Goal: Information Seeking & Learning: Learn about a topic

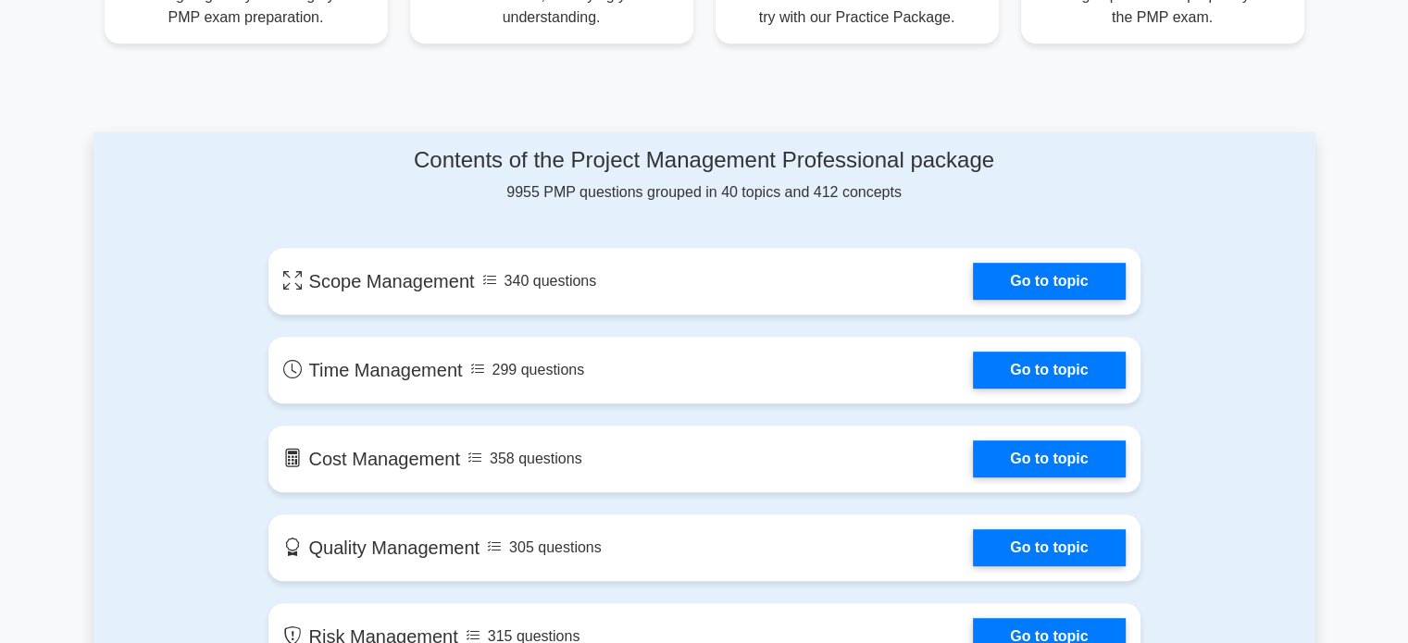
scroll to position [866, 0]
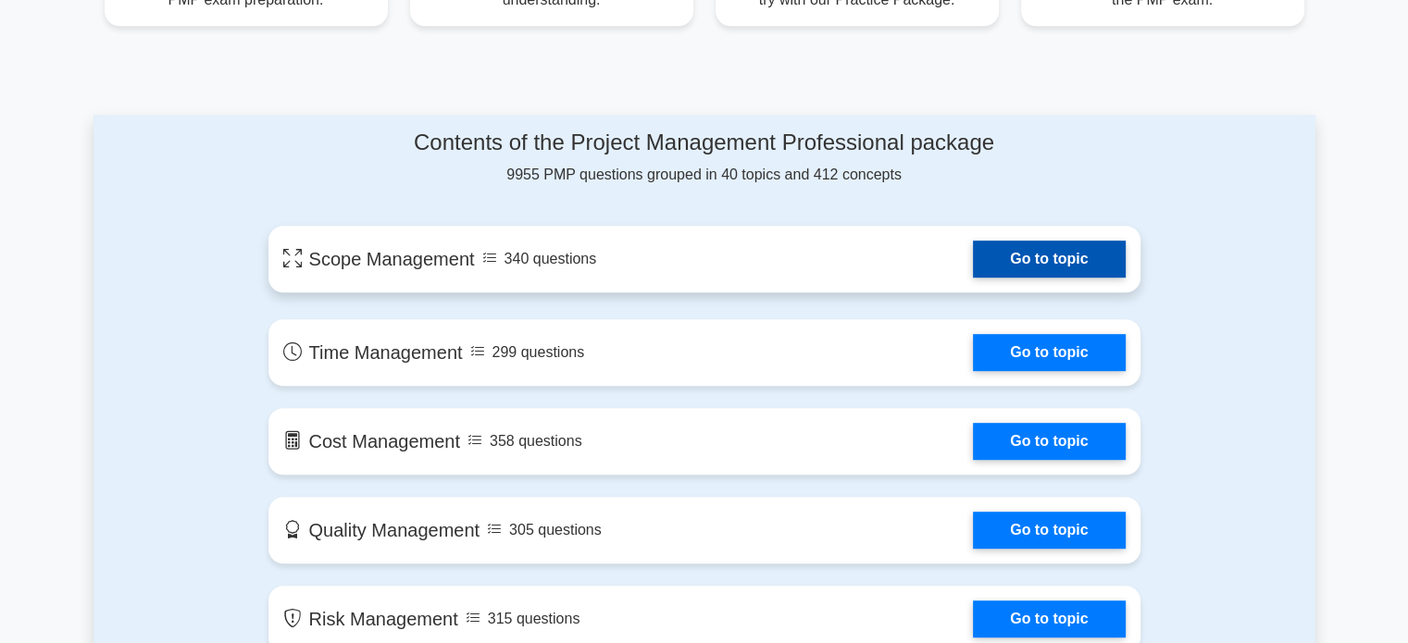
click at [1017, 271] on link "Go to topic" at bounding box center [1049, 259] width 152 height 37
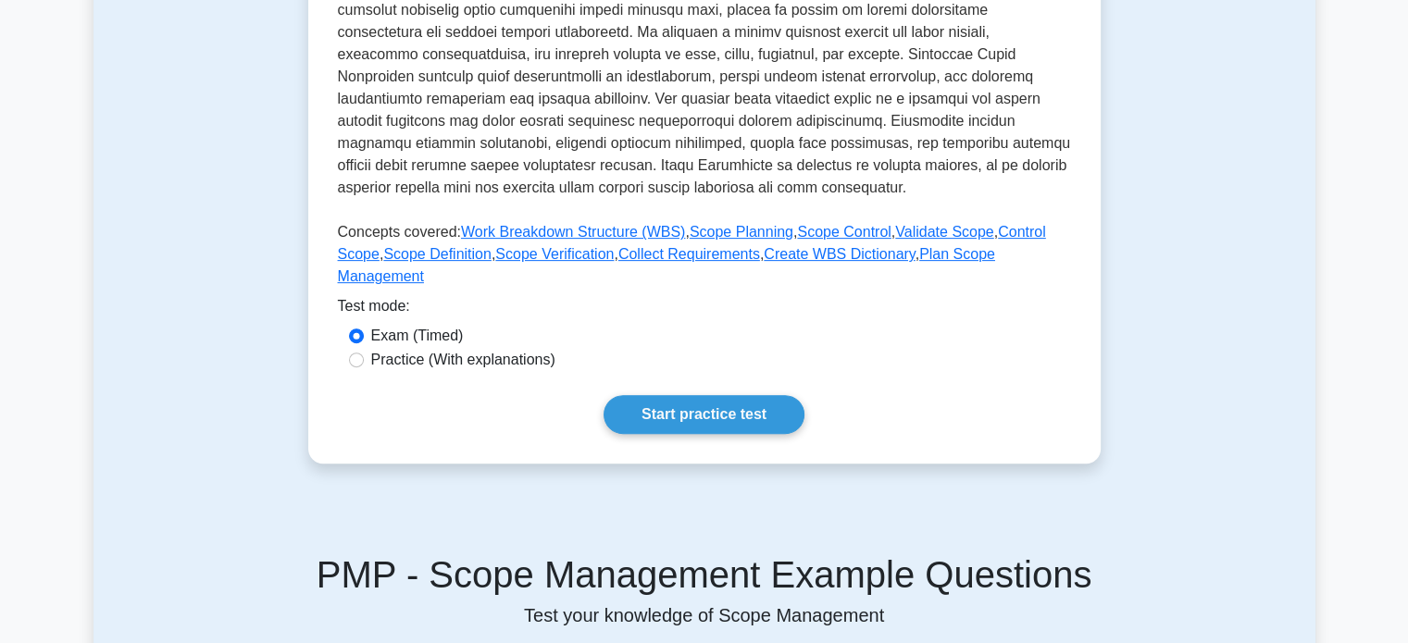
scroll to position [606, 0]
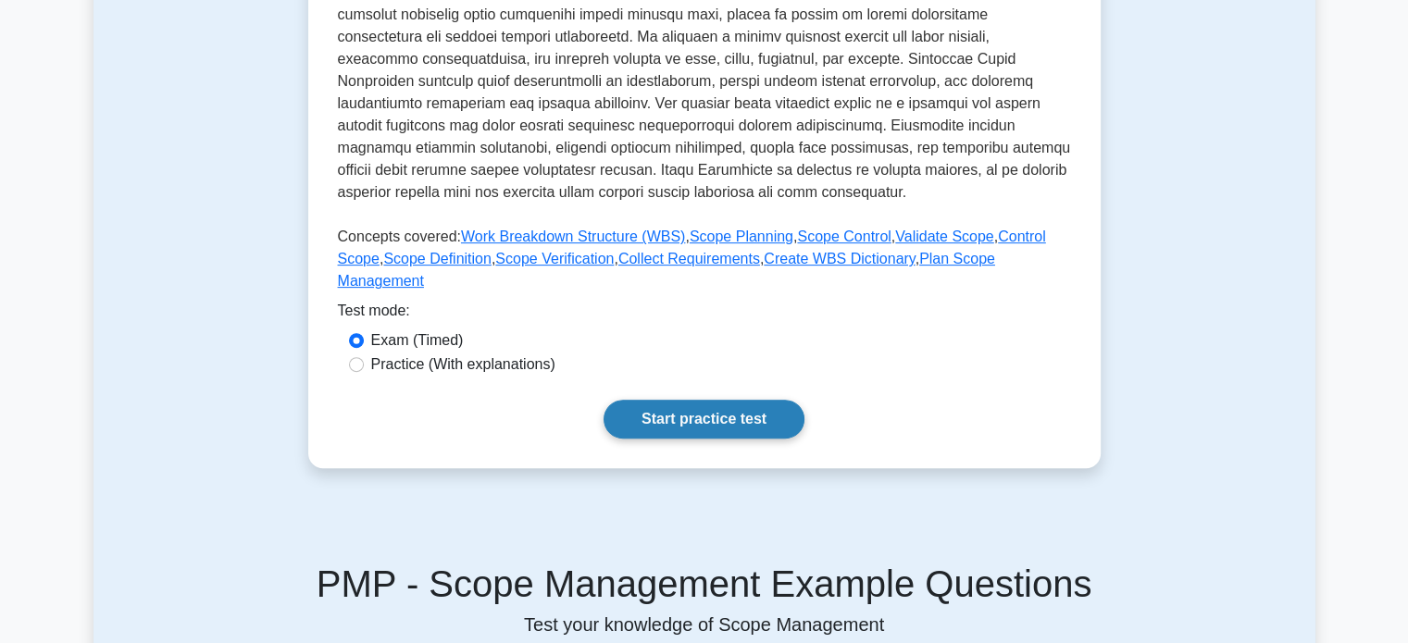
click at [689, 400] on link "Start practice test" at bounding box center [704, 419] width 201 height 39
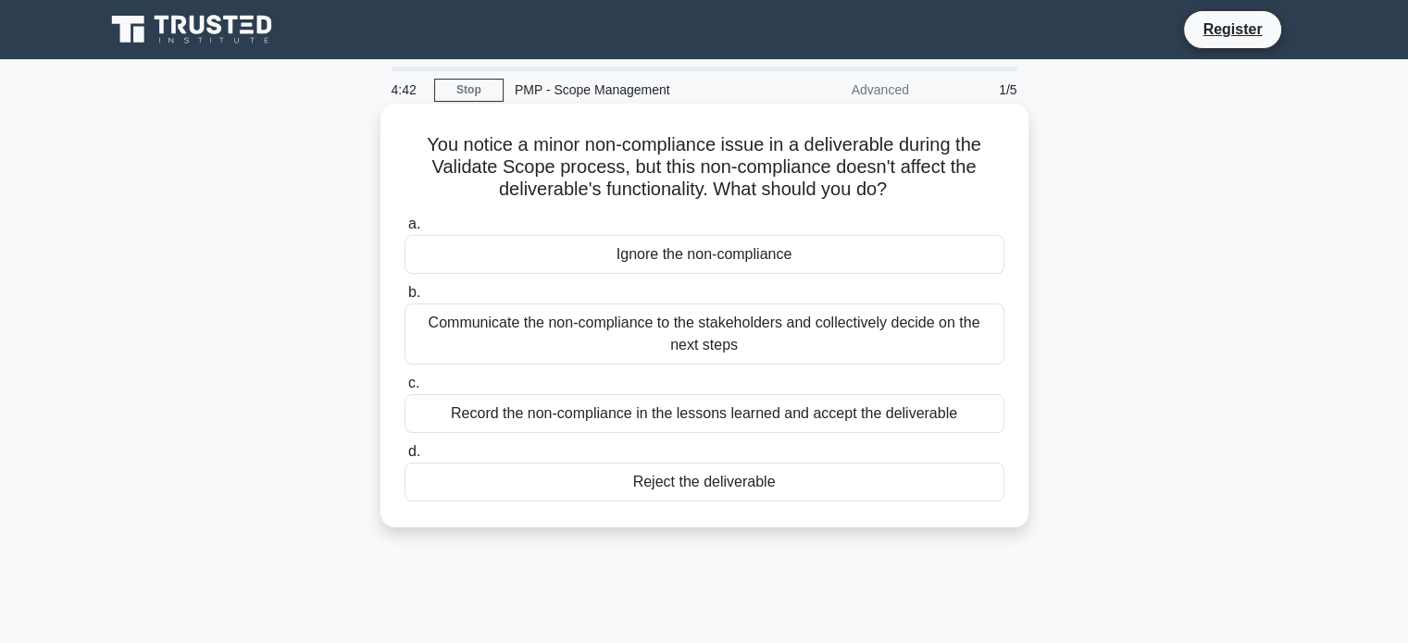
click at [644, 333] on div "Communicate the non-compliance to the stakeholders and collectively decide on t…" at bounding box center [704, 334] width 600 height 61
click at [404, 299] on input "b. Communicate the non-compliance to the stakeholders and collectively decide o…" at bounding box center [404, 293] width 0 height 12
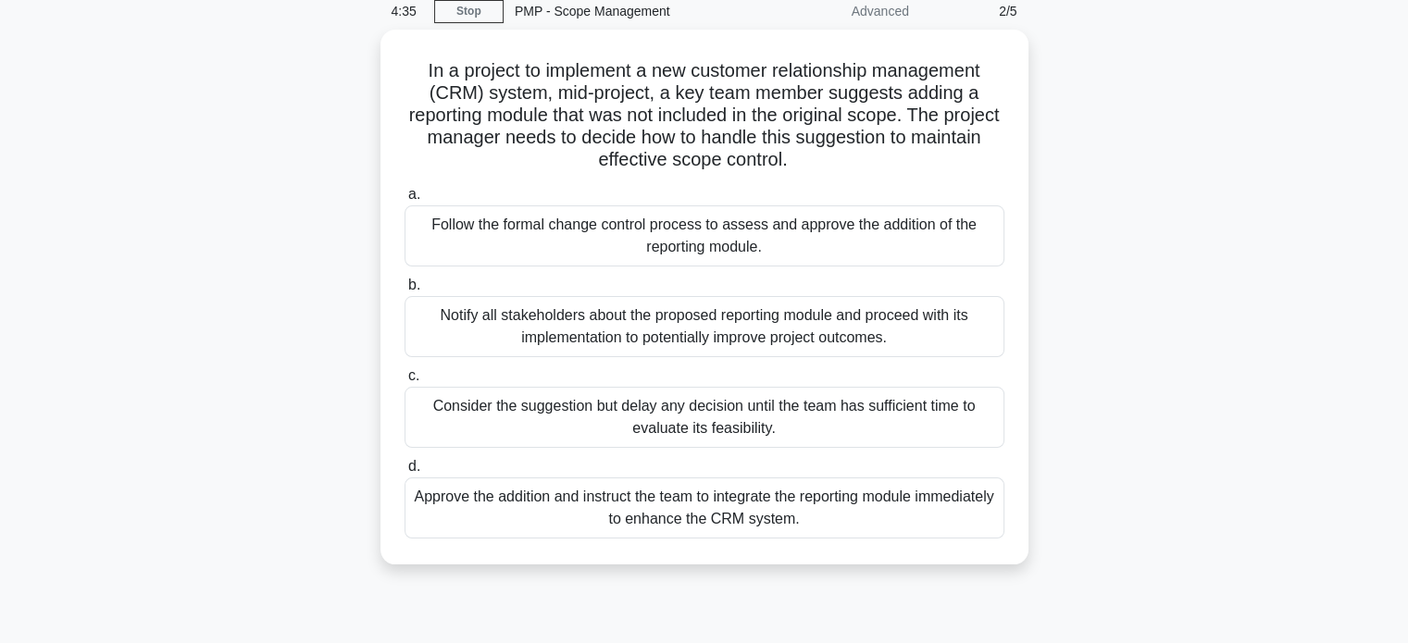
scroll to position [78, 0]
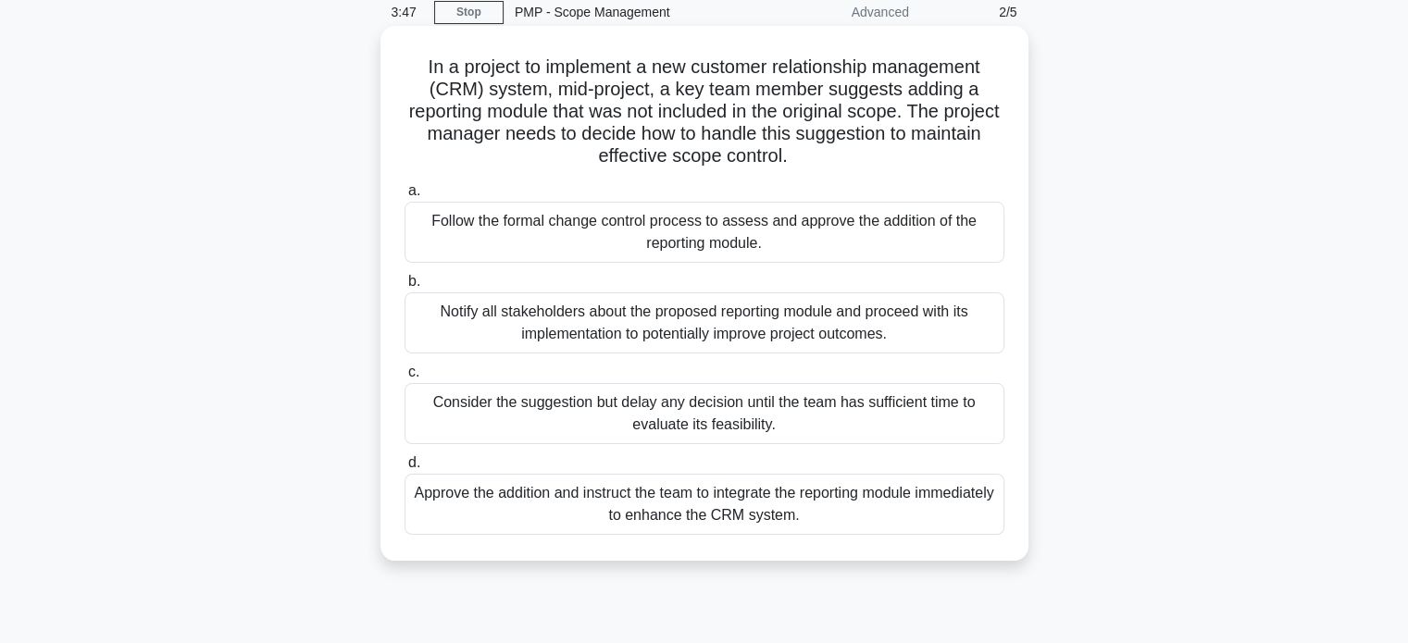
click at [911, 507] on div "Approve the addition and instruct the team to integrate the reporting module im…" at bounding box center [704, 504] width 600 height 61
click at [404, 469] on input "d. Approve the addition and instruct the team to integrate the reporting module…" at bounding box center [404, 463] width 0 height 12
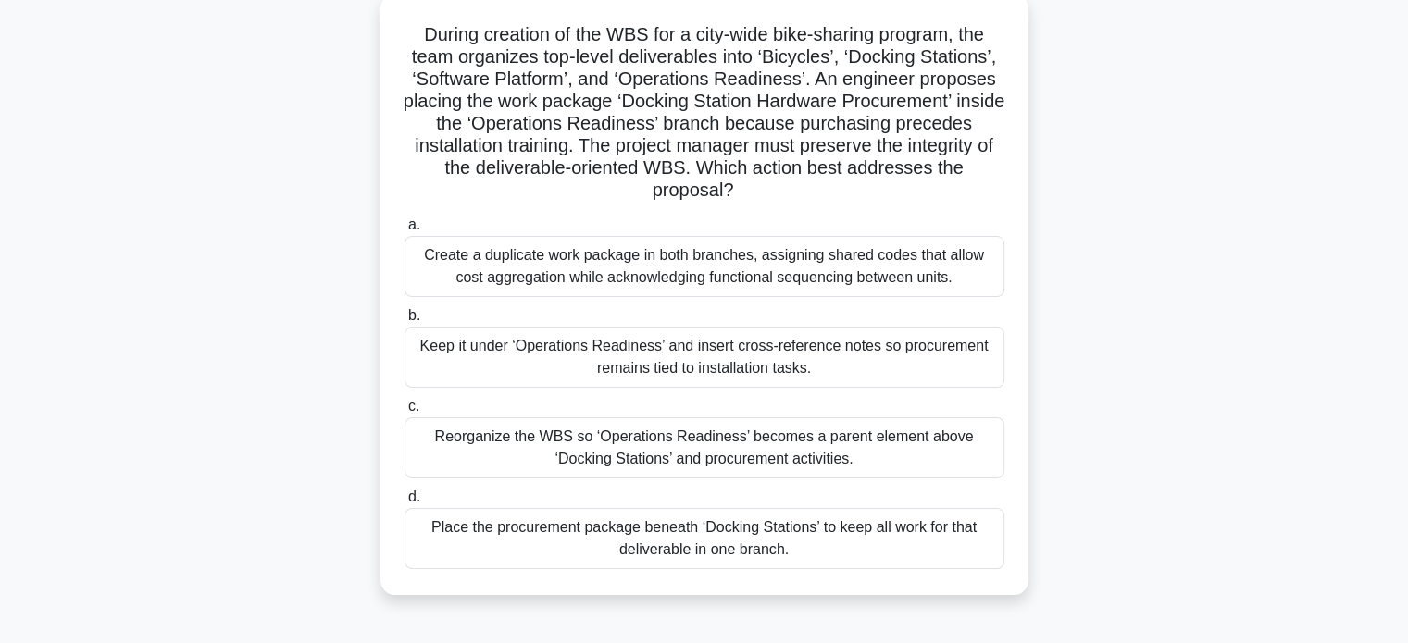
scroll to position [118, 0]
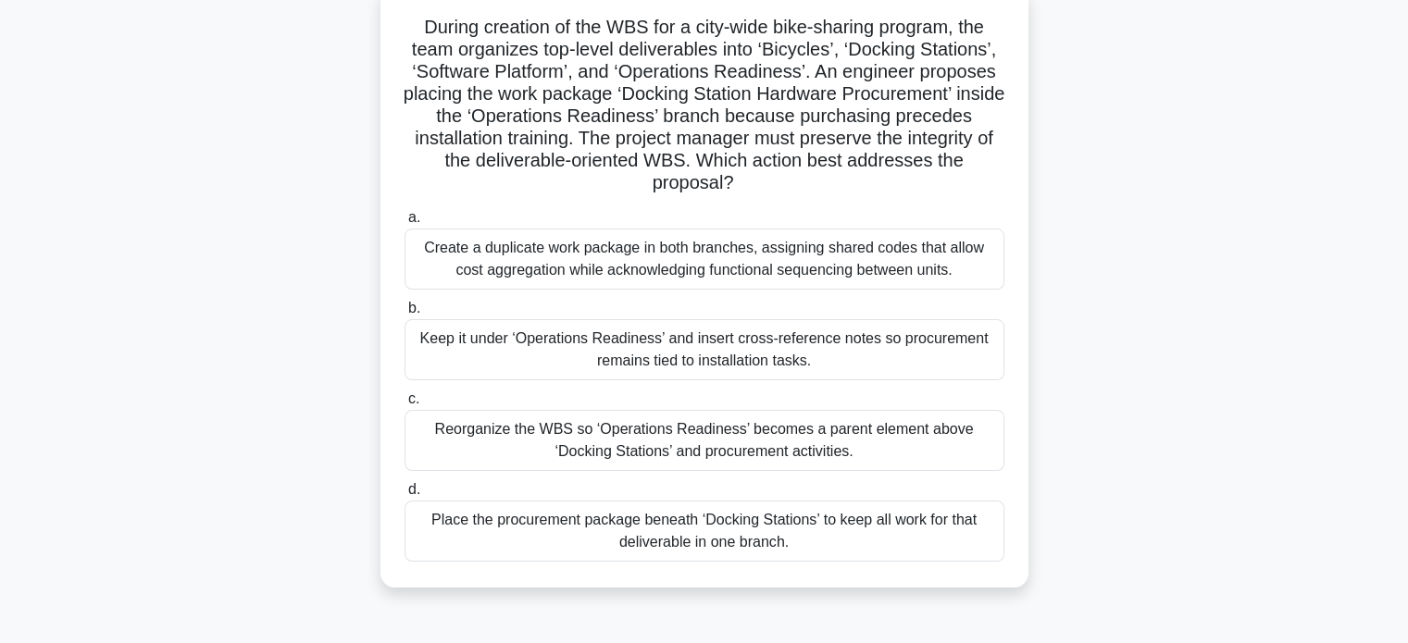
click at [795, 451] on div "Reorganize the WBS so ‘Operations Readiness’ becomes a parent element above ‘Do…" at bounding box center [704, 440] width 600 height 61
click at [404, 405] on input "c. Reorganize the WBS so ‘Operations Readiness’ becomes a parent element above …" at bounding box center [404, 399] width 0 height 12
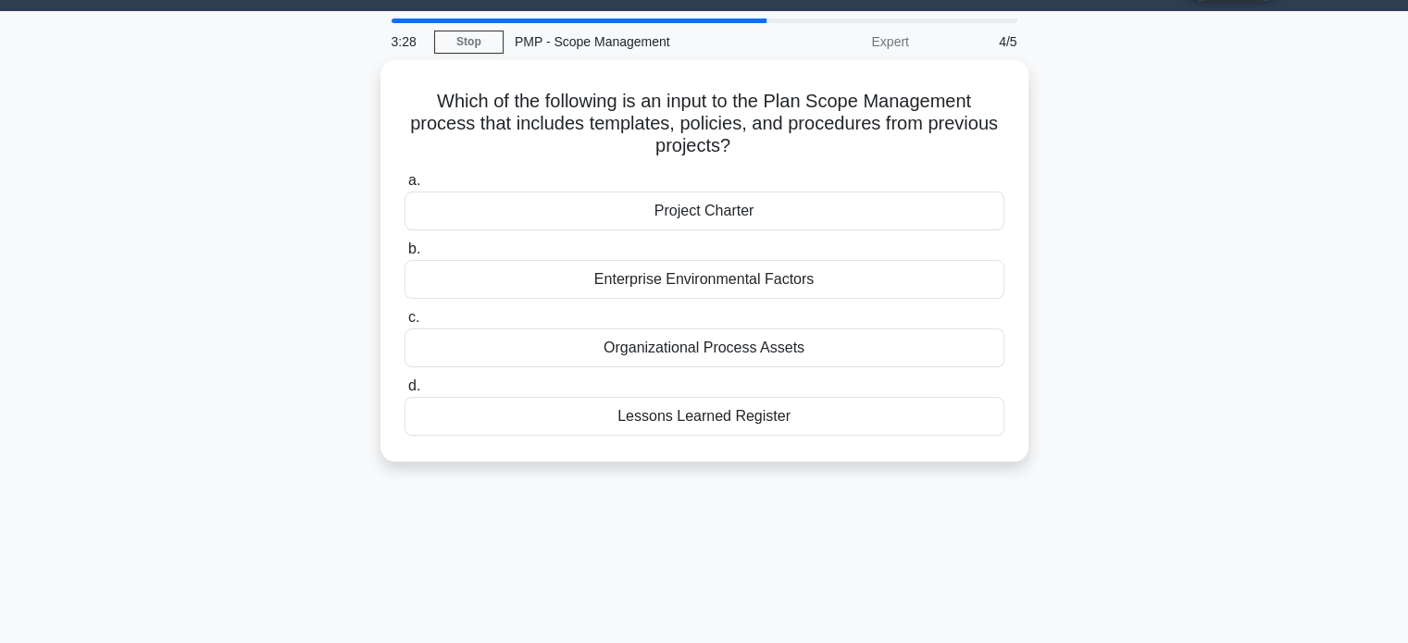
scroll to position [0, 0]
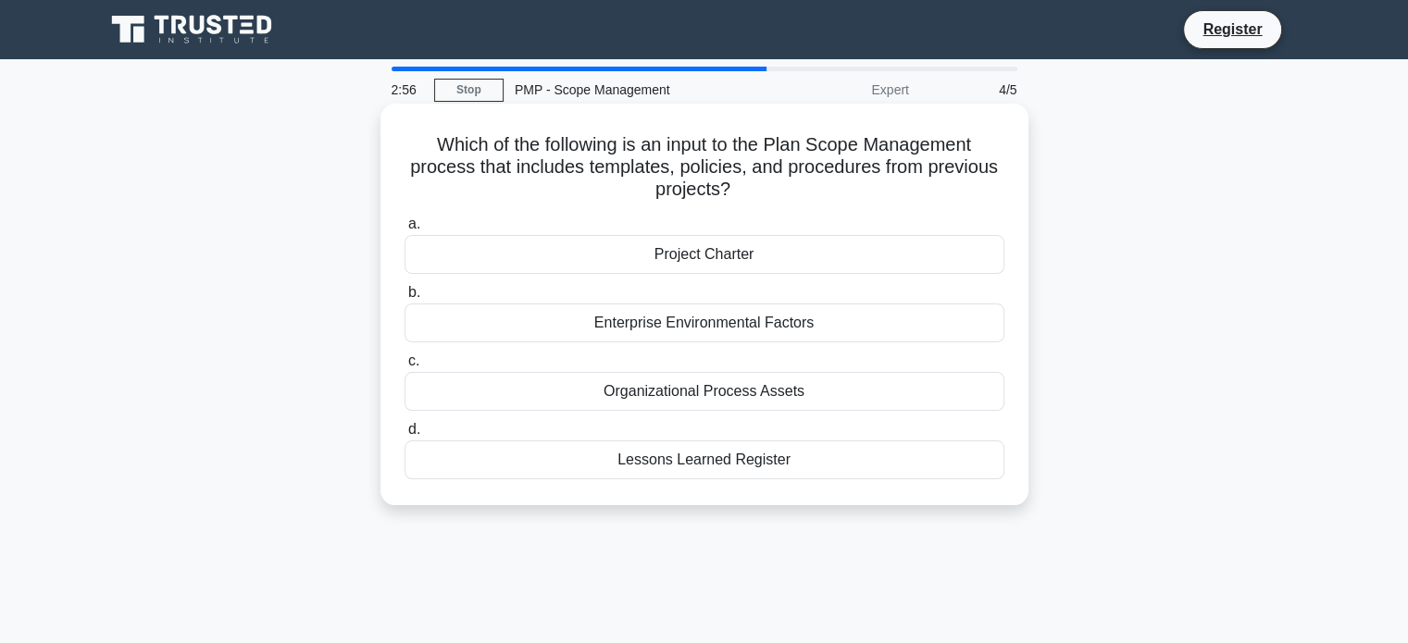
click at [641, 459] on div "Lessons Learned Register" at bounding box center [704, 460] width 600 height 39
click at [404, 436] on input "d. Lessons Learned Register" at bounding box center [404, 430] width 0 height 12
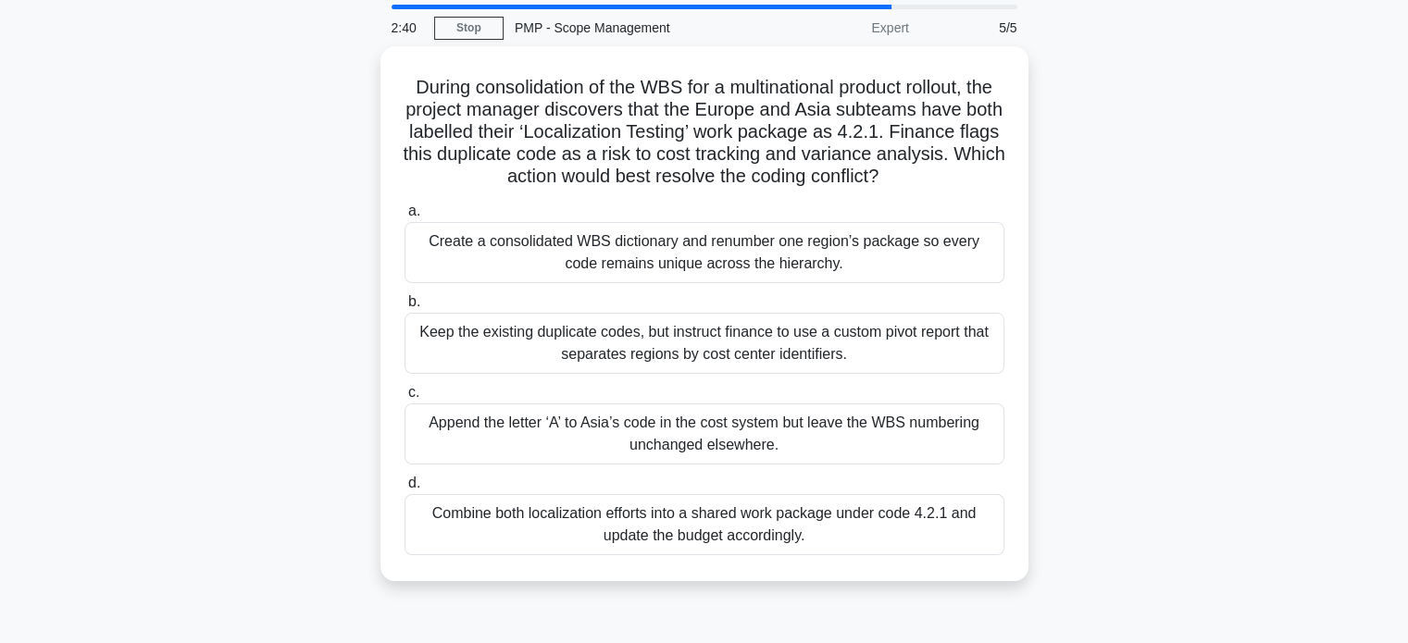
scroll to position [63, 0]
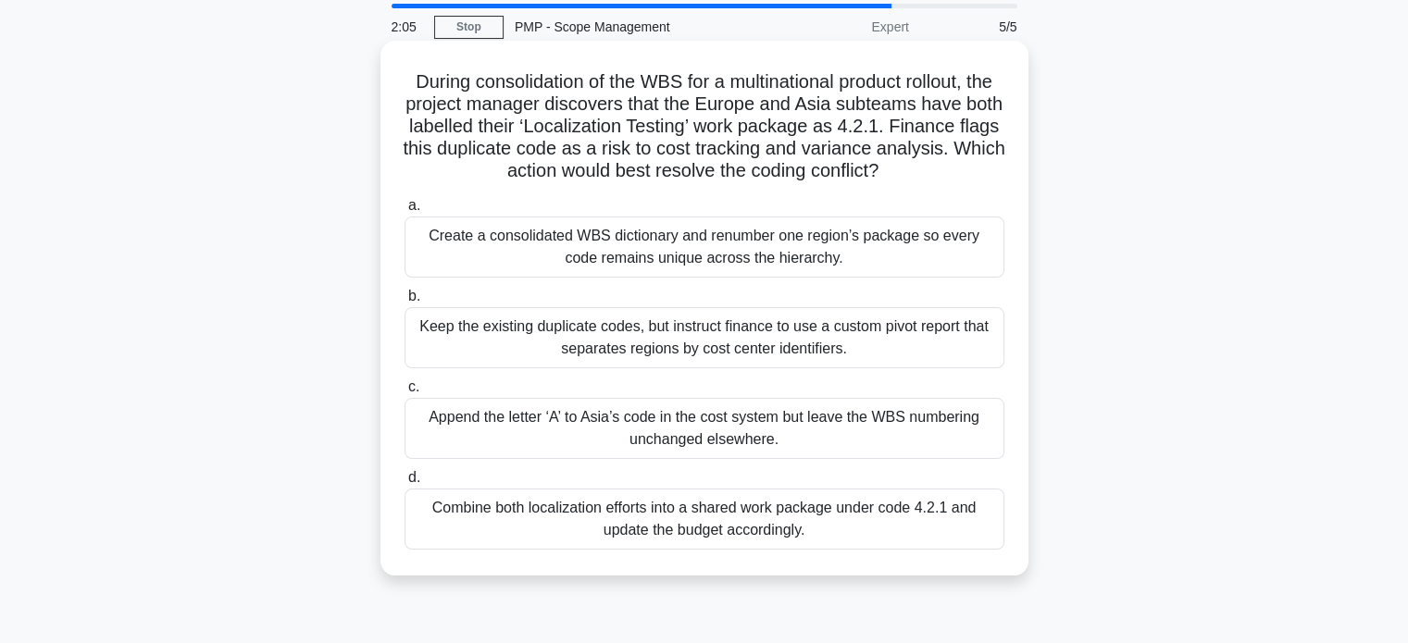
click at [711, 246] on div "Create a consolidated WBS dictionary and renumber one region’s package so every…" at bounding box center [704, 247] width 600 height 61
click at [404, 212] on input "a. Create a consolidated WBS dictionary and renumber one region’s package so ev…" at bounding box center [404, 206] width 0 height 12
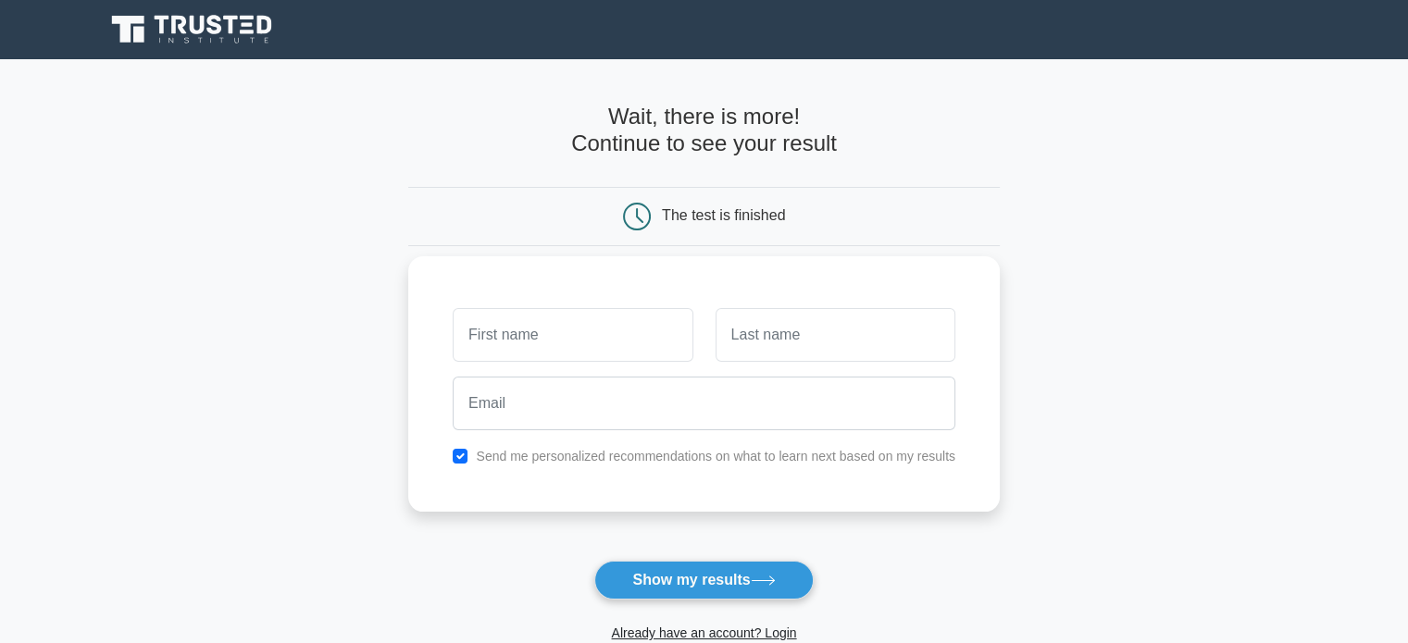
click at [615, 328] on input "text" at bounding box center [573, 335] width 240 height 54
type input "[PERSON_NAME]"
click at [767, 342] on input "text" at bounding box center [836, 335] width 240 height 54
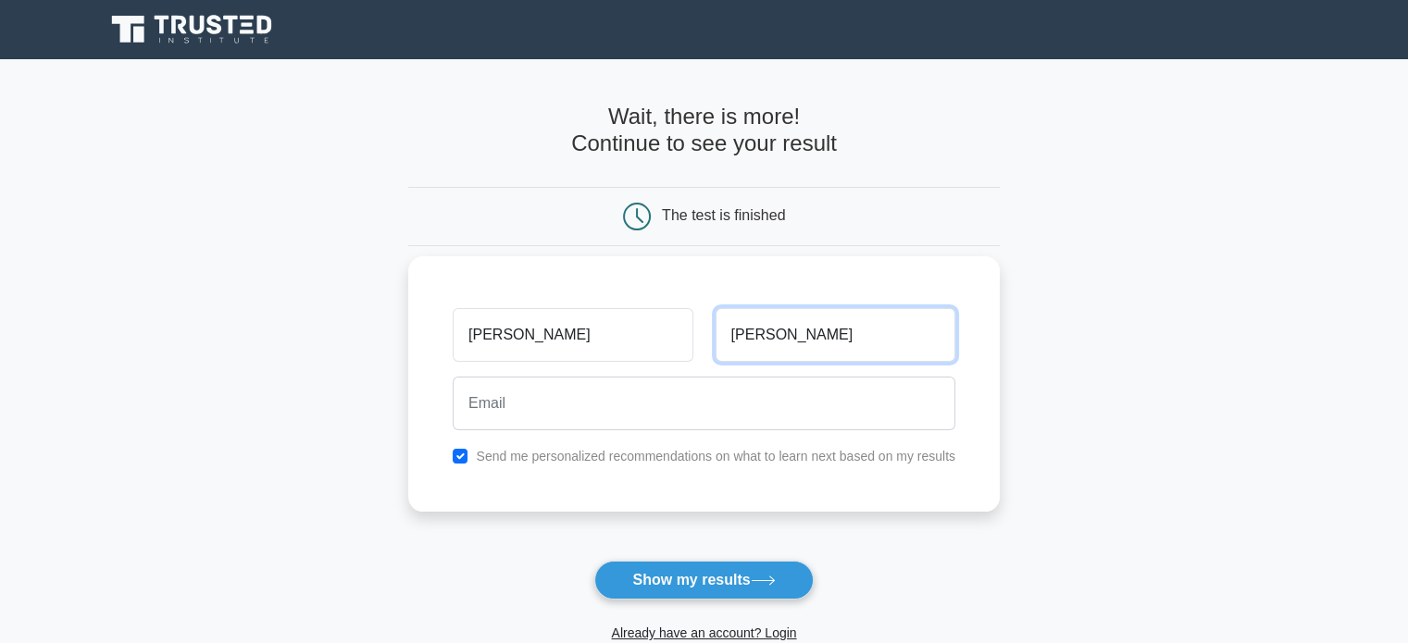
type input "[PERSON_NAME]"
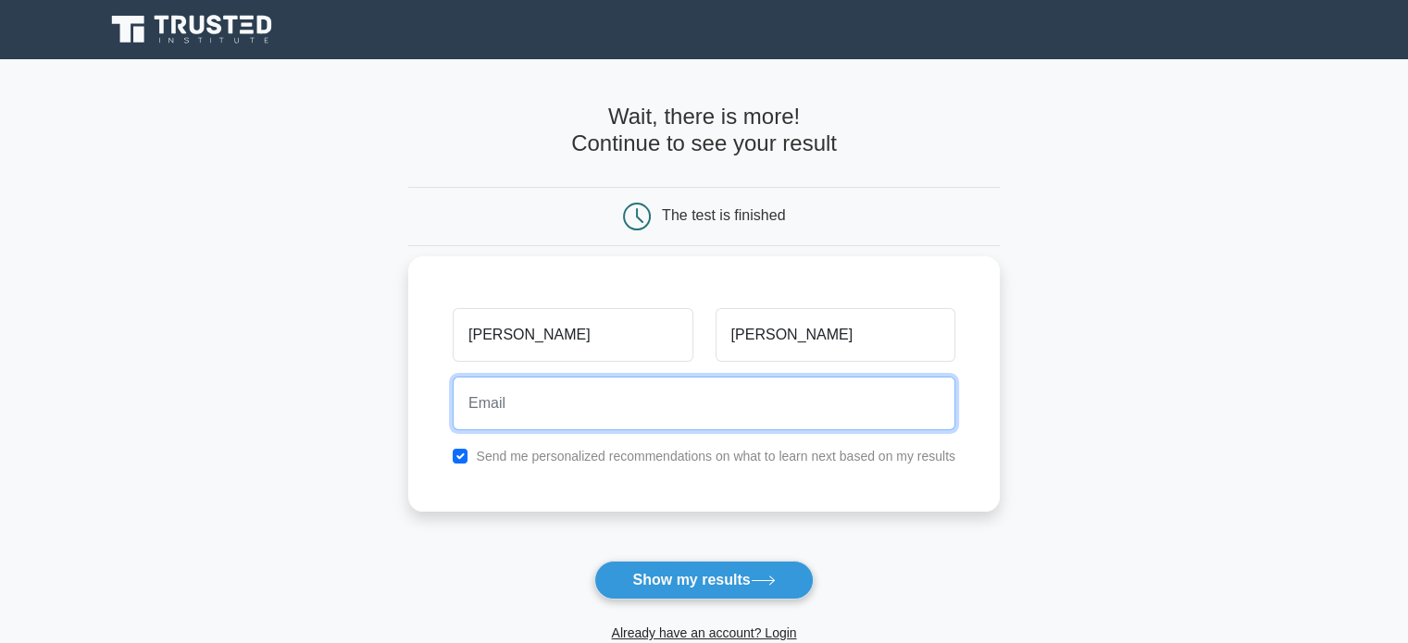
click at [687, 404] on input "email" at bounding box center [704, 404] width 503 height 54
type input "K"
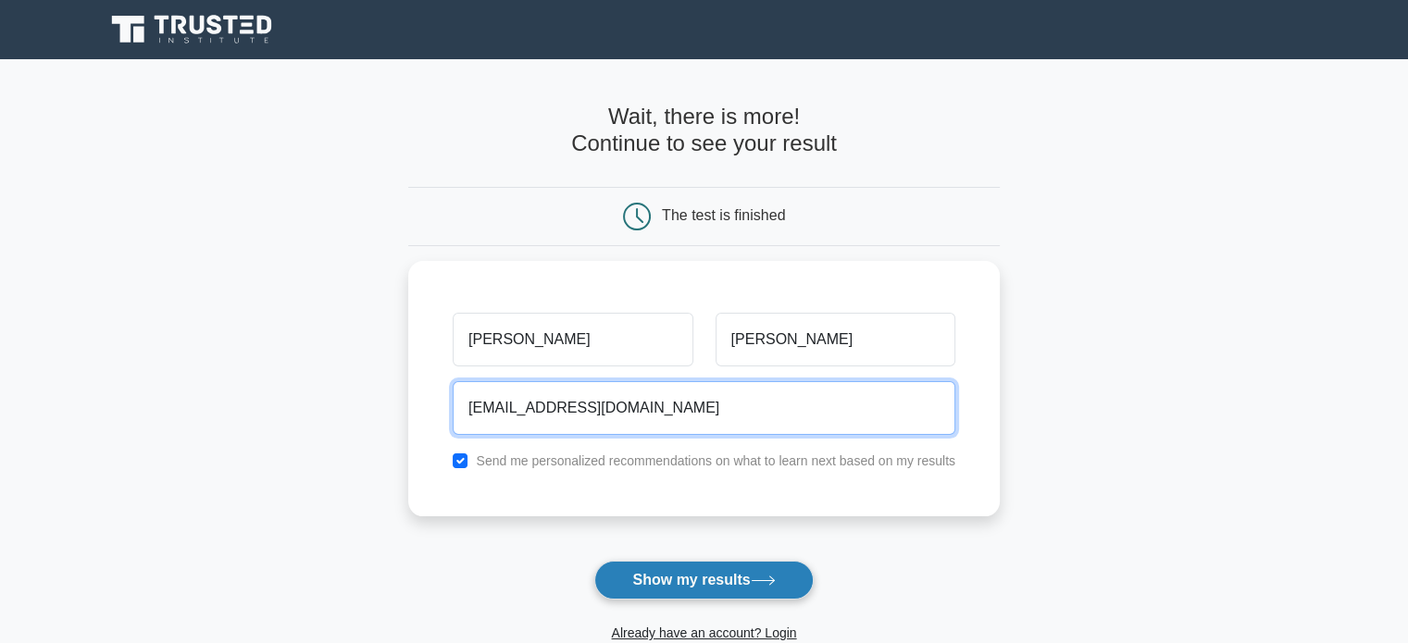
type input "[EMAIL_ADDRESS][DOMAIN_NAME]"
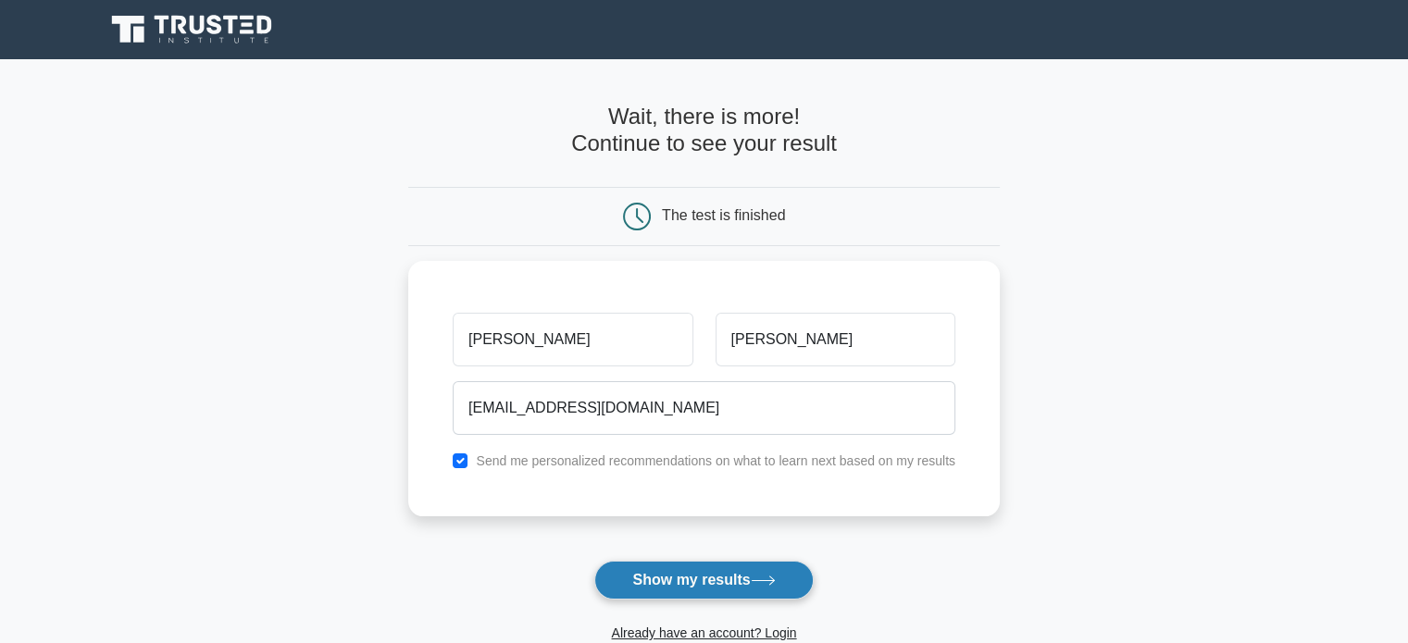
click at [674, 577] on button "Show my results" at bounding box center [703, 580] width 218 height 39
